Goal: Task Accomplishment & Management: Manage account settings

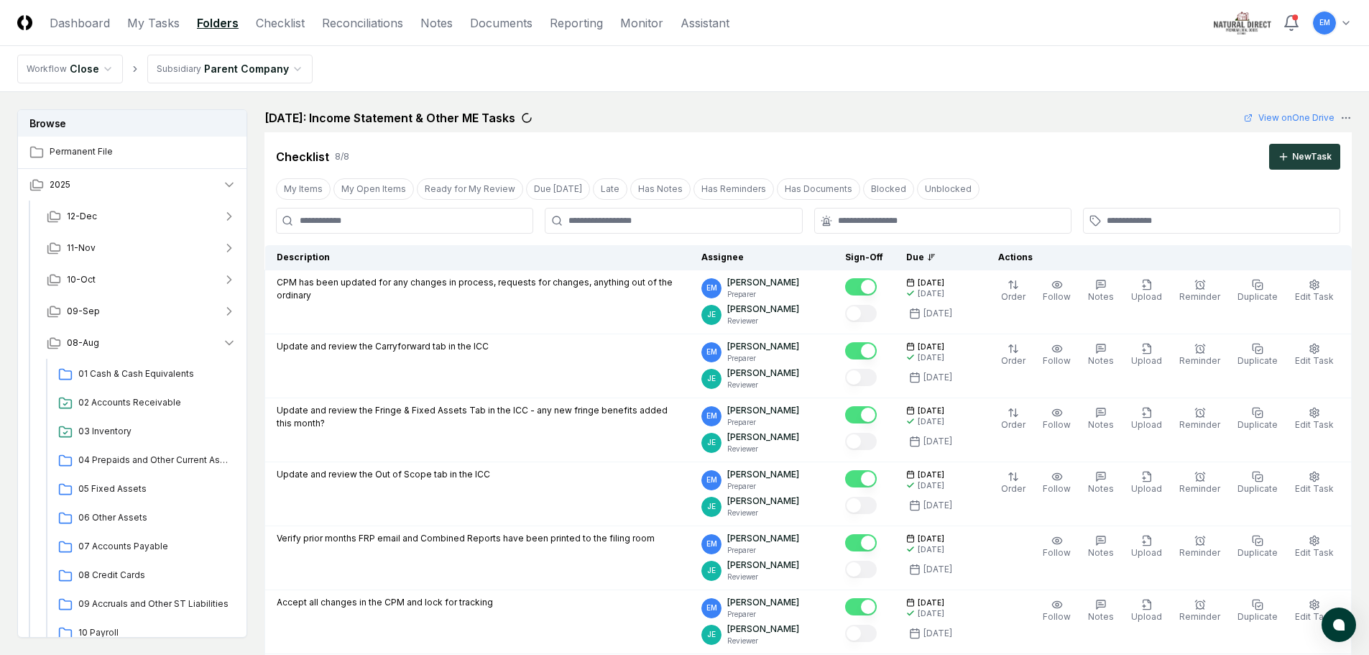
scroll to position [498, 0]
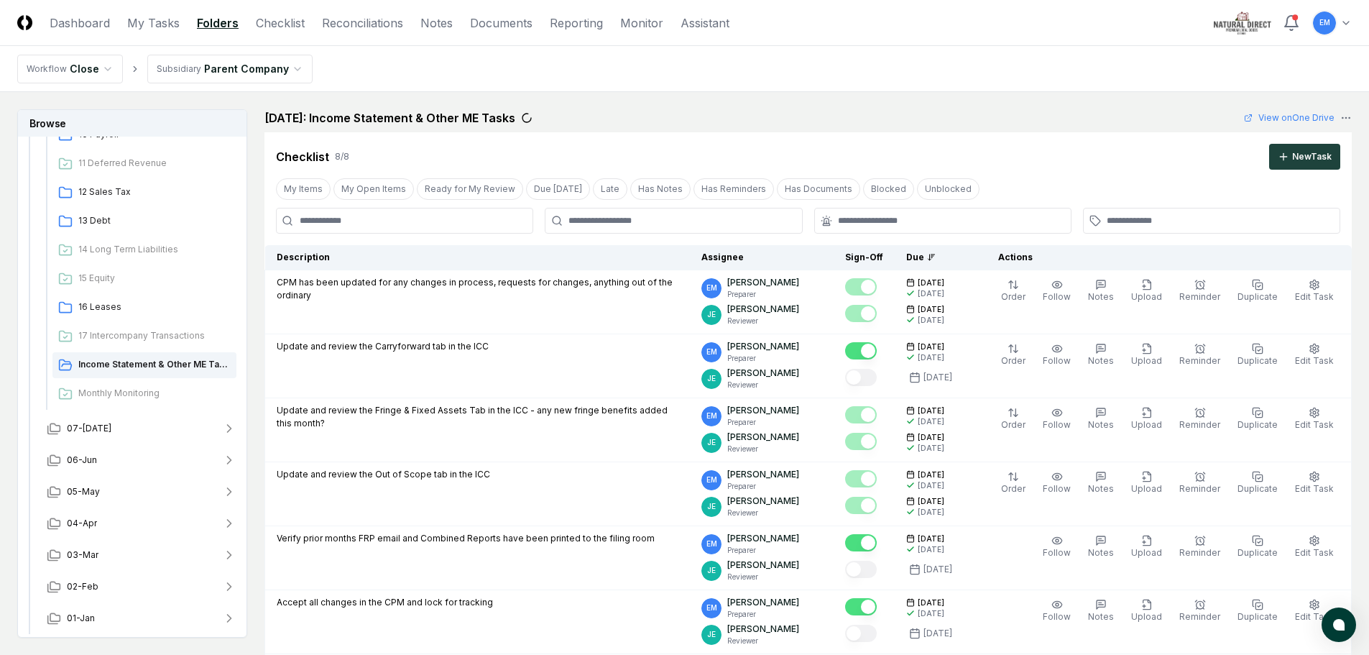
click at [1007, 11] on header "CloseCore Dashboard My Tasks Folders Checklist Reconciliations Notes Documents …" at bounding box center [684, 23] width 1369 height 46
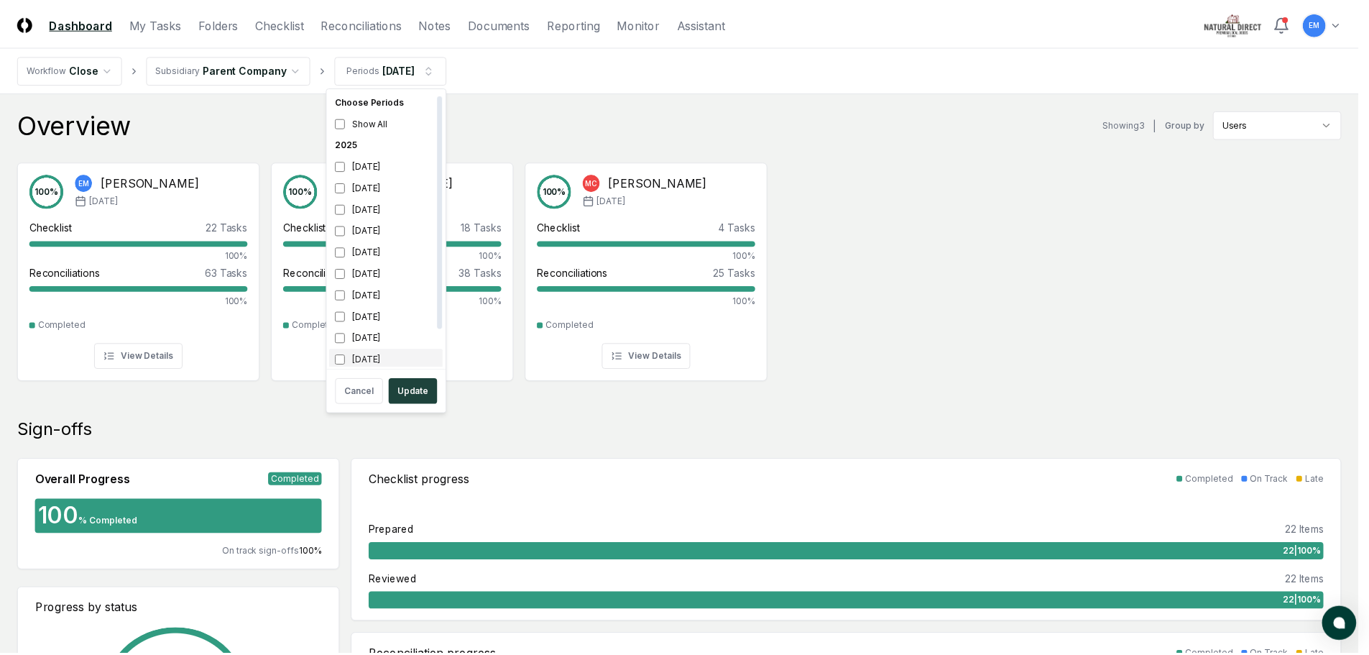
scroll to position [4, 0]
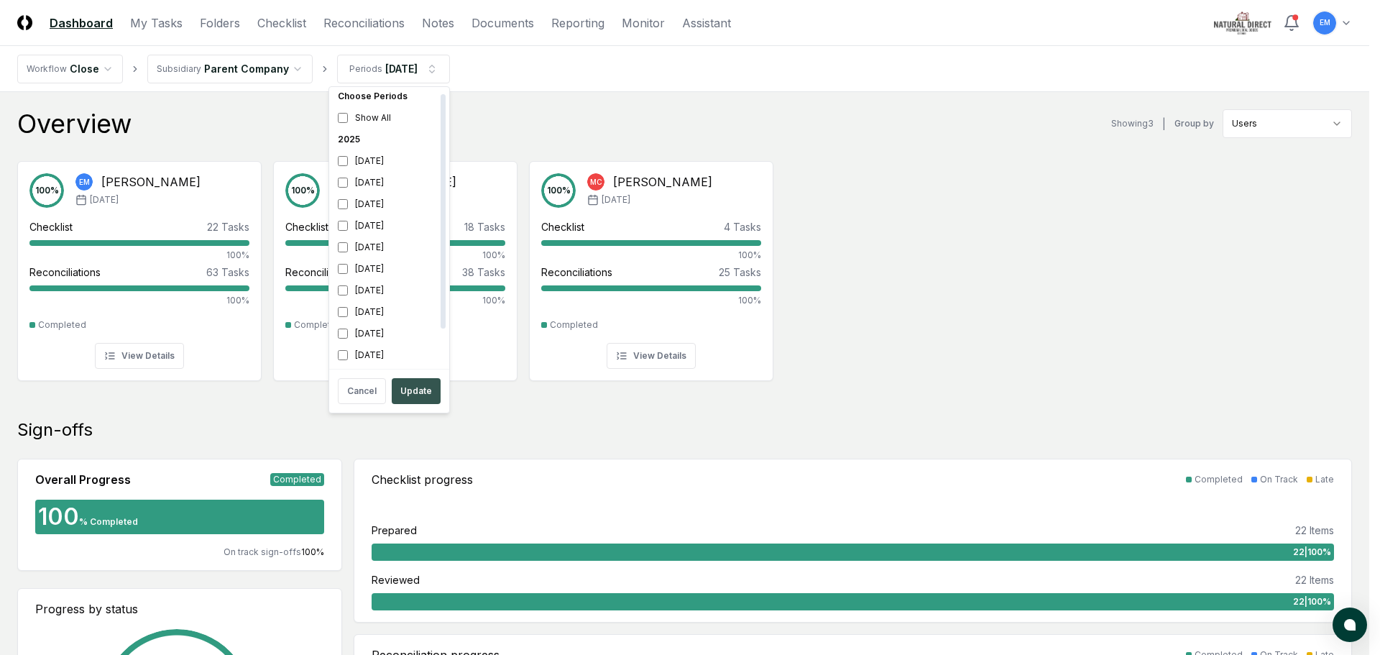
click at [408, 393] on button "Update" at bounding box center [416, 391] width 49 height 26
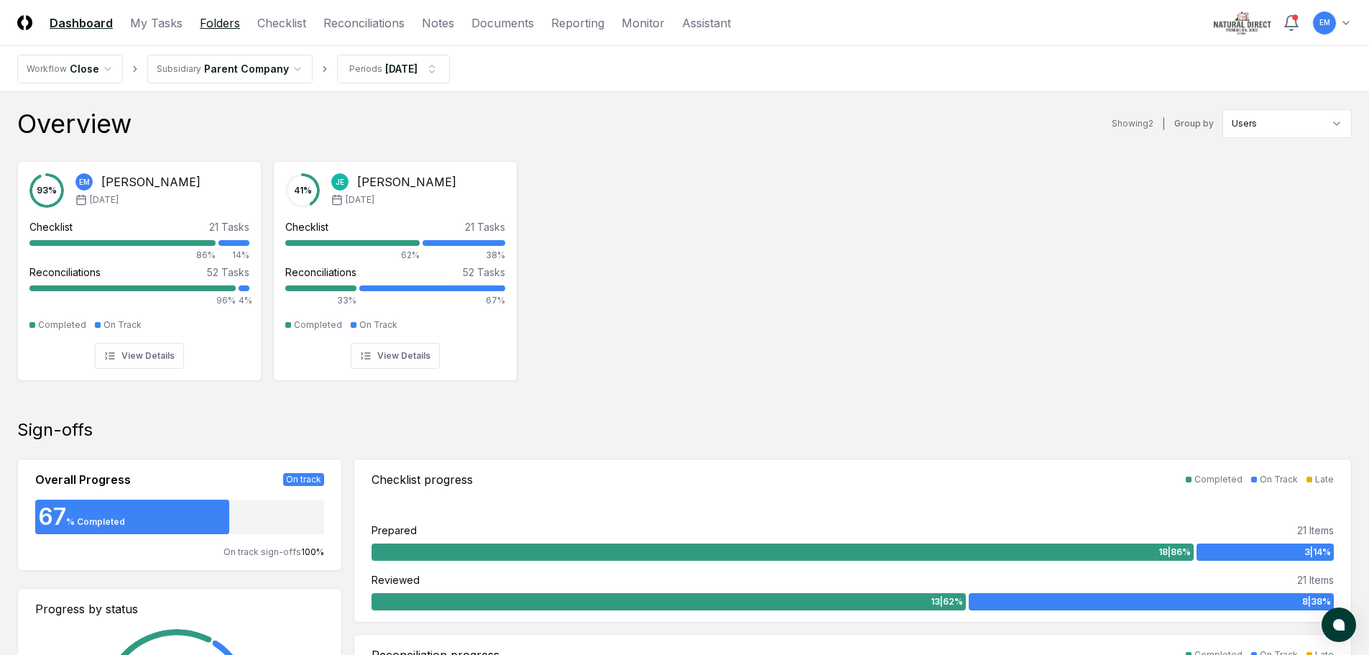
click at [221, 21] on link "Folders" at bounding box center [220, 22] width 40 height 17
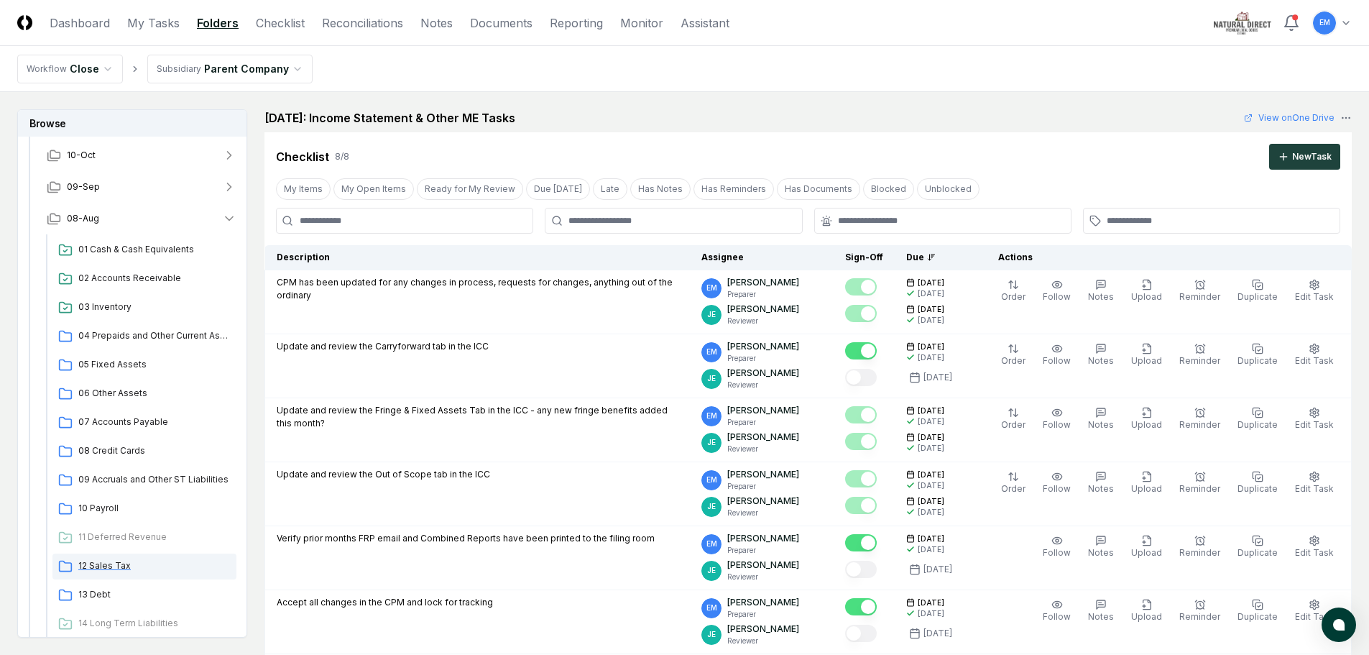
scroll to position [144, 0]
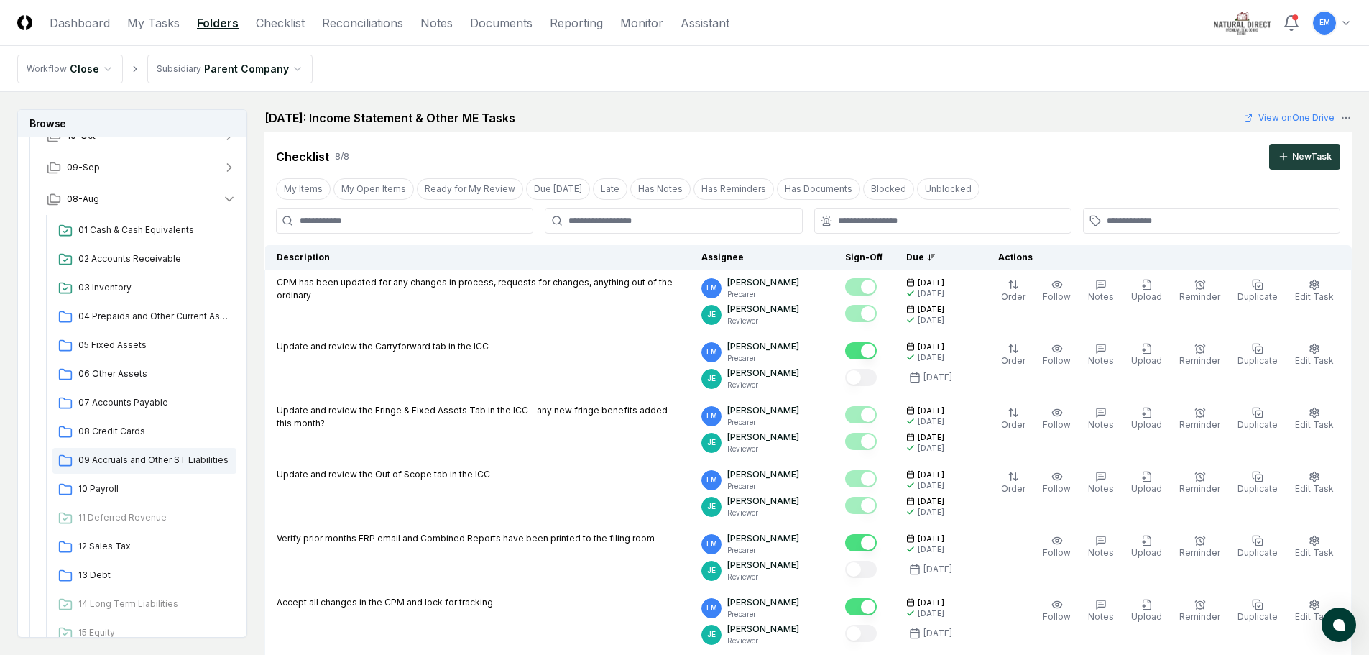
click at [145, 461] on span "09 Accruals and Other ST Liabilities" at bounding box center [154, 459] width 152 height 13
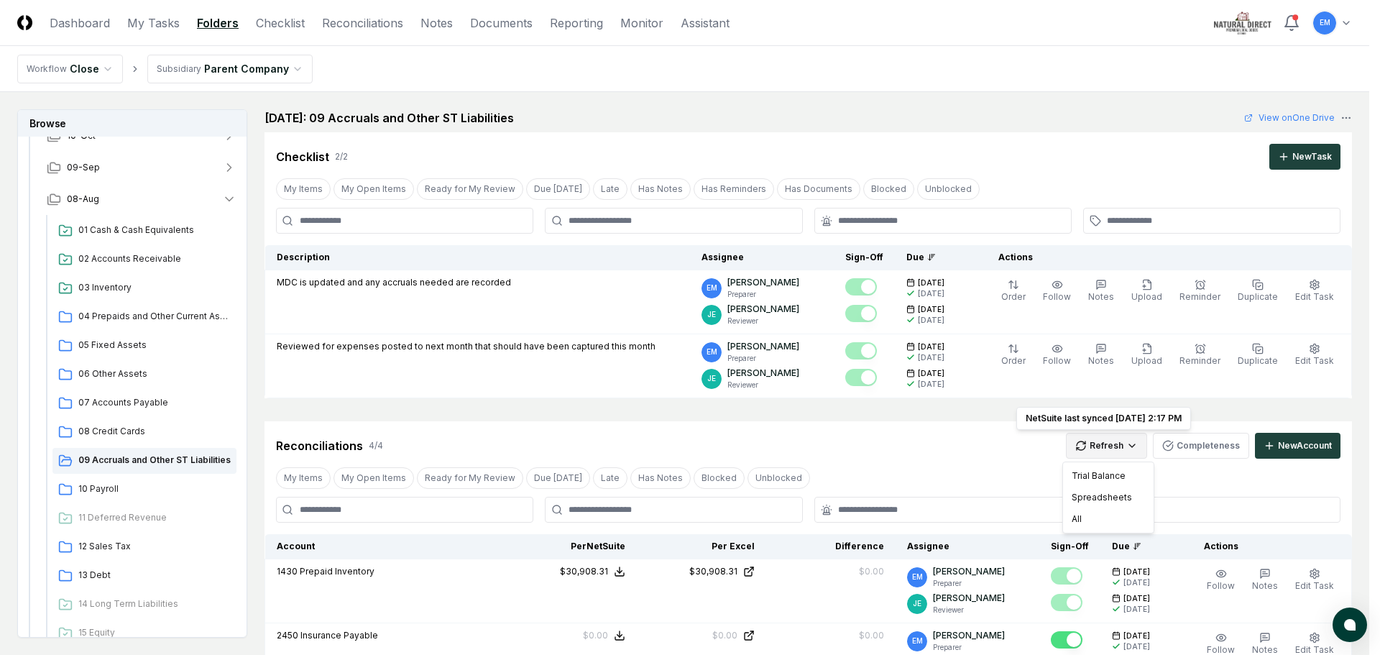
click at [1140, 438] on html "CloseCore Dashboard My Tasks Folders Checklist Reconciliations Notes Documents …" at bounding box center [690, 621] width 1380 height 1242
click at [1086, 518] on div "All" at bounding box center [1108, 519] width 85 height 22
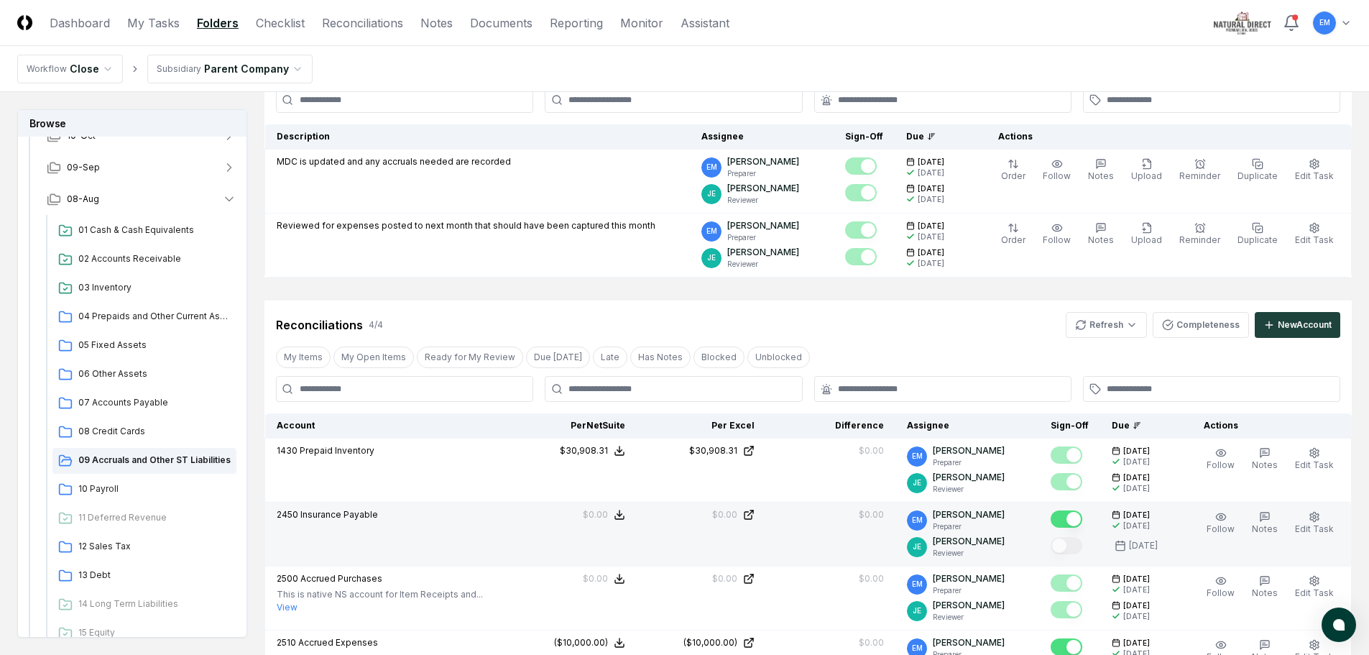
scroll to position [144, 0]
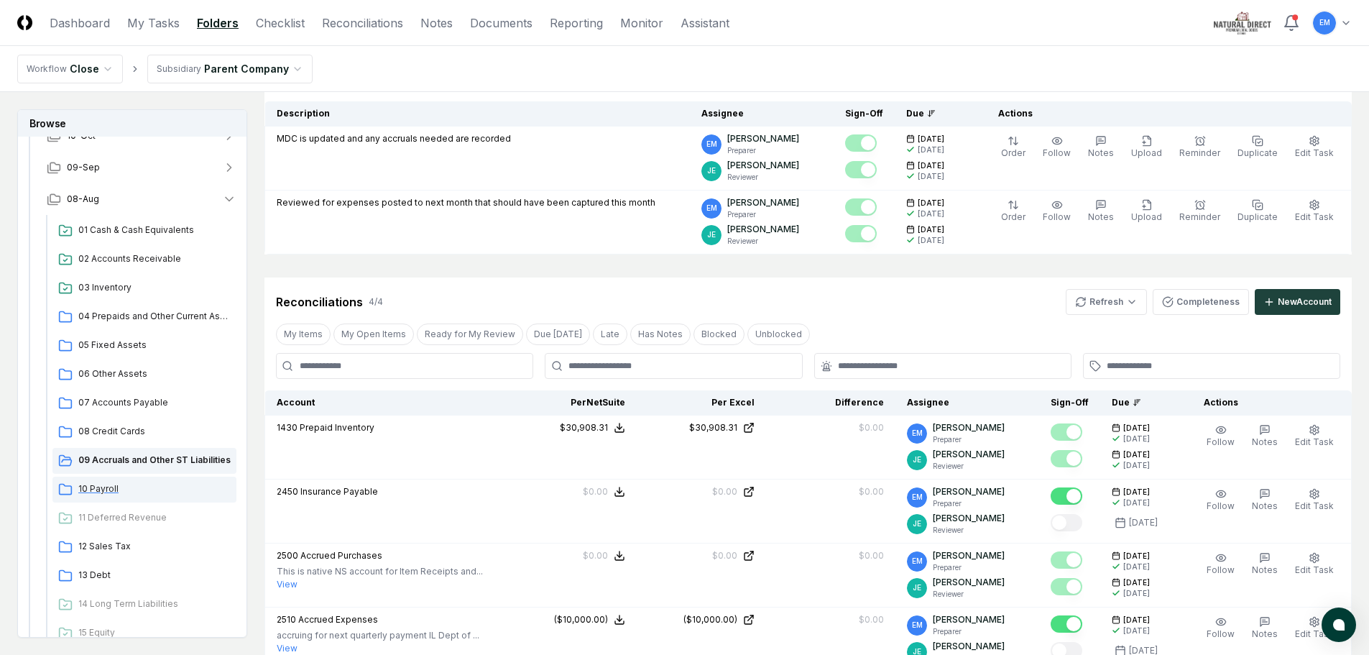
click at [101, 489] on span "10 Payroll" at bounding box center [154, 488] width 152 height 13
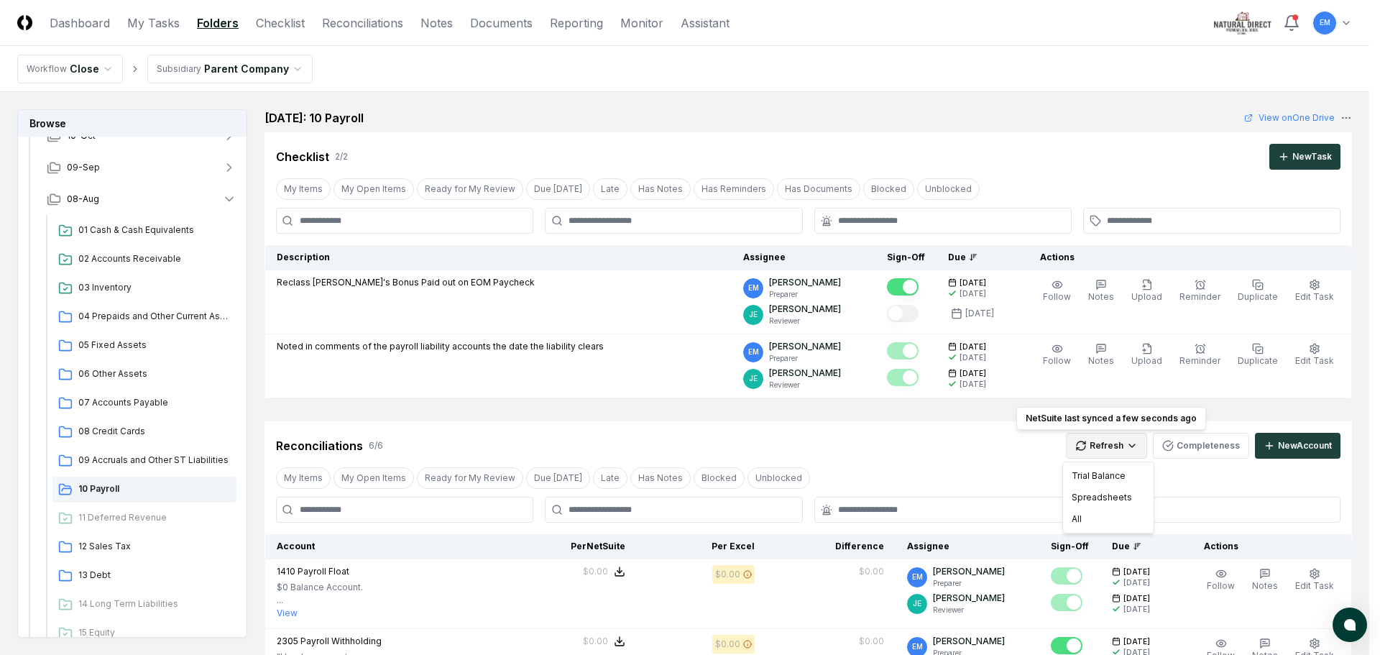
click at [1137, 445] on html "CloseCore Dashboard My Tasks Folders Checklist Reconciliations Notes Documents …" at bounding box center [690, 616] width 1380 height 1233
click at [1086, 520] on div "All" at bounding box center [1108, 519] width 85 height 22
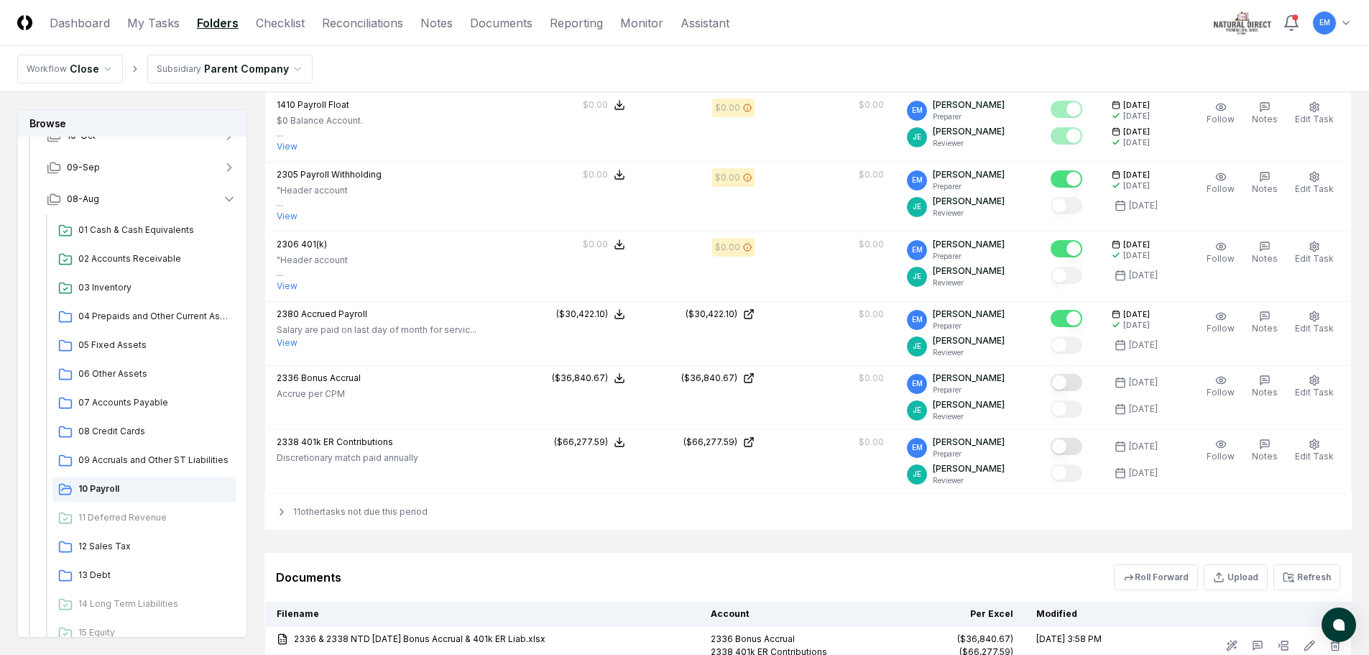
scroll to position [503, 0]
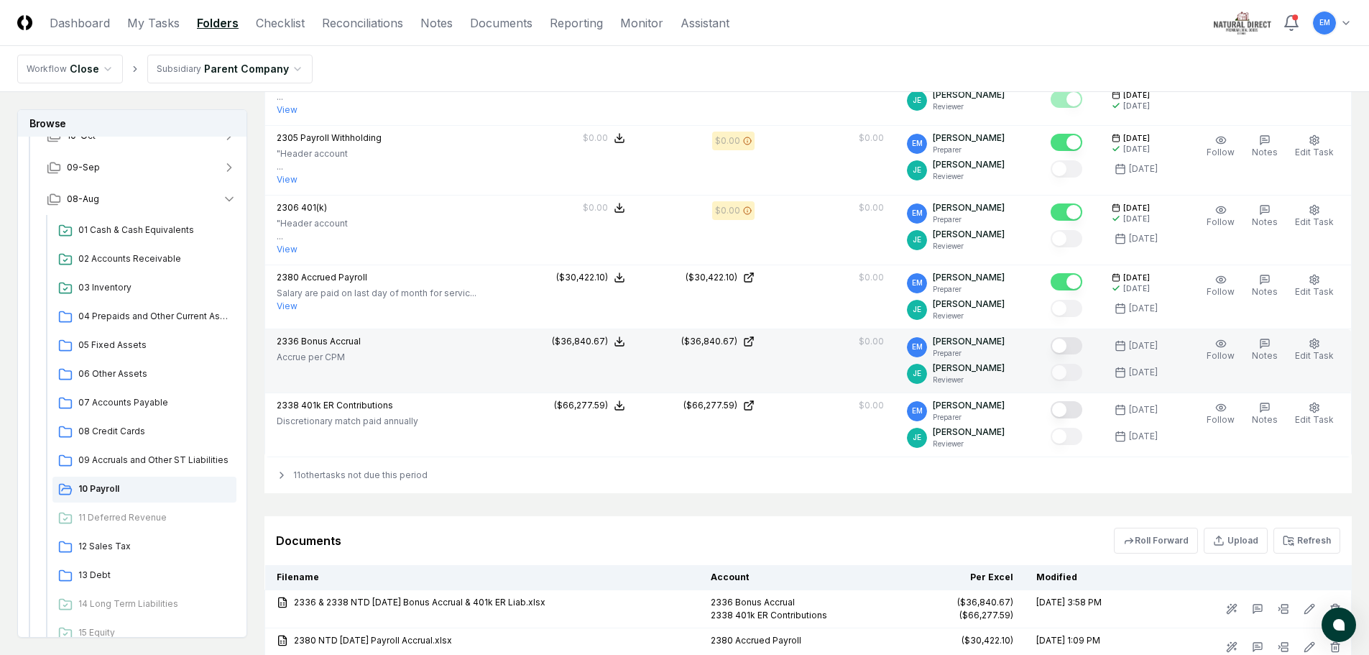
click at [1082, 346] on button "Mark complete" at bounding box center [1067, 345] width 32 height 17
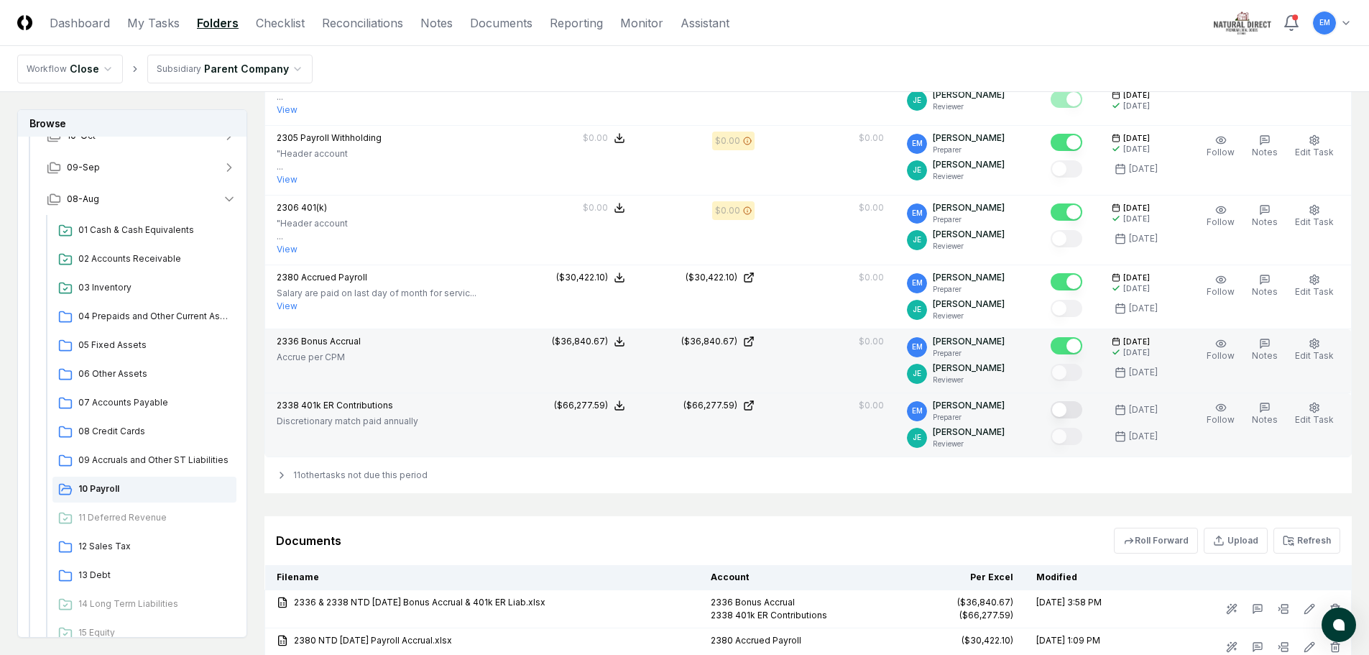
click at [1082, 412] on button "Mark complete" at bounding box center [1067, 409] width 32 height 17
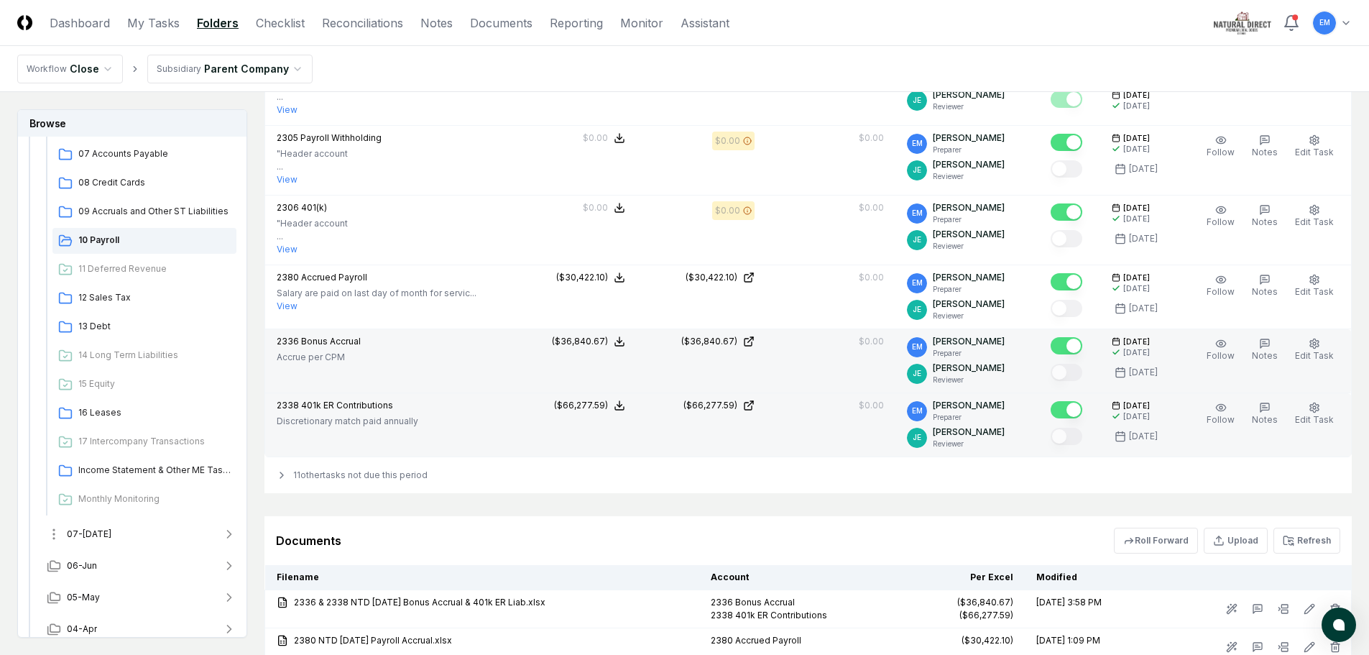
scroll to position [431, 0]
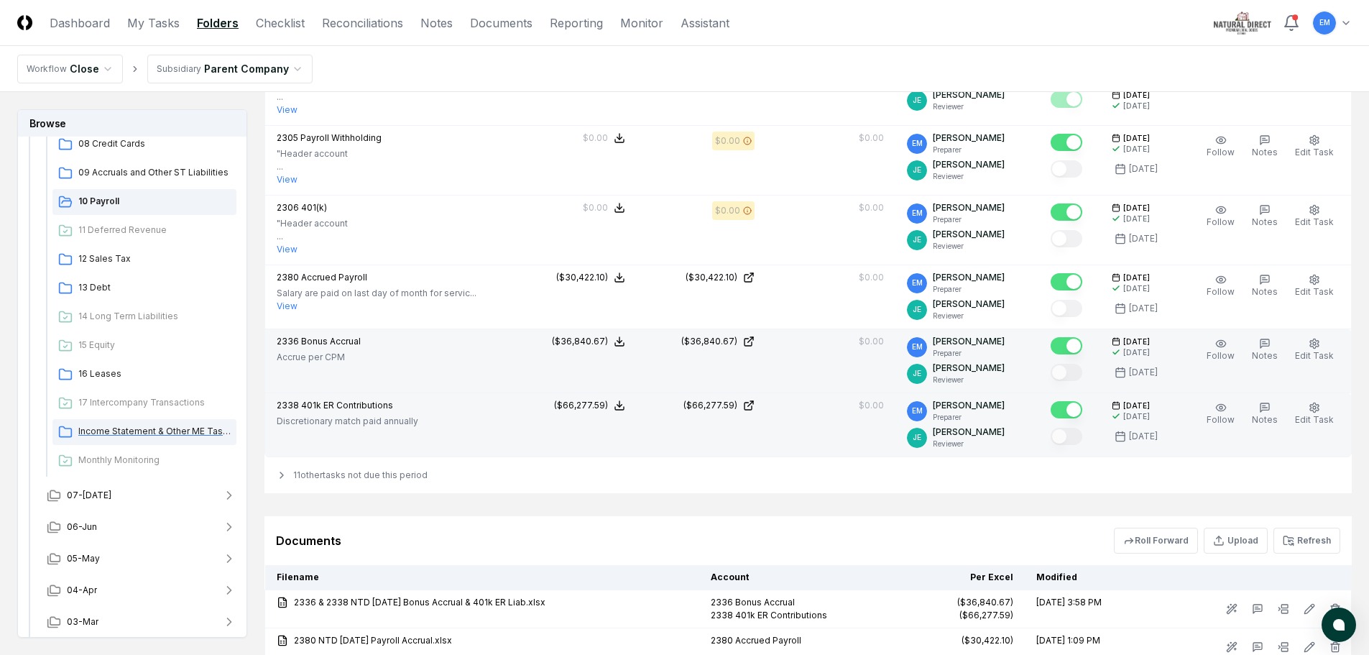
click at [150, 425] on span "Income Statement & Other ME Tasks" at bounding box center [154, 431] width 152 height 13
